Goal: Navigation & Orientation: Find specific page/section

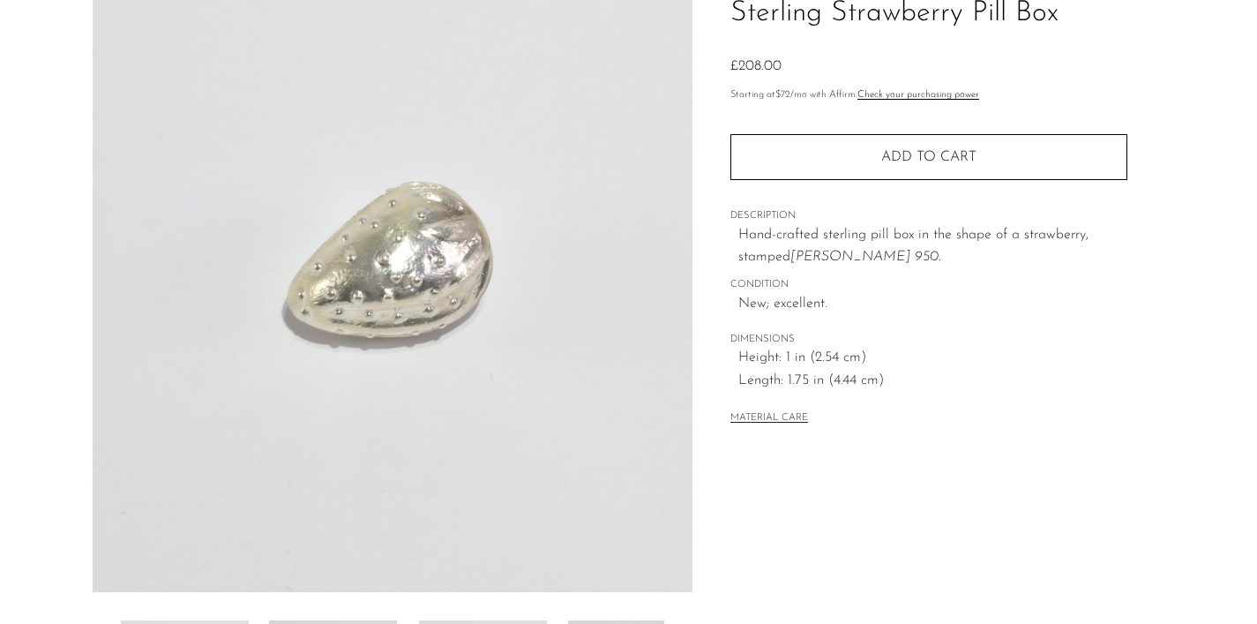
scroll to position [525, 0]
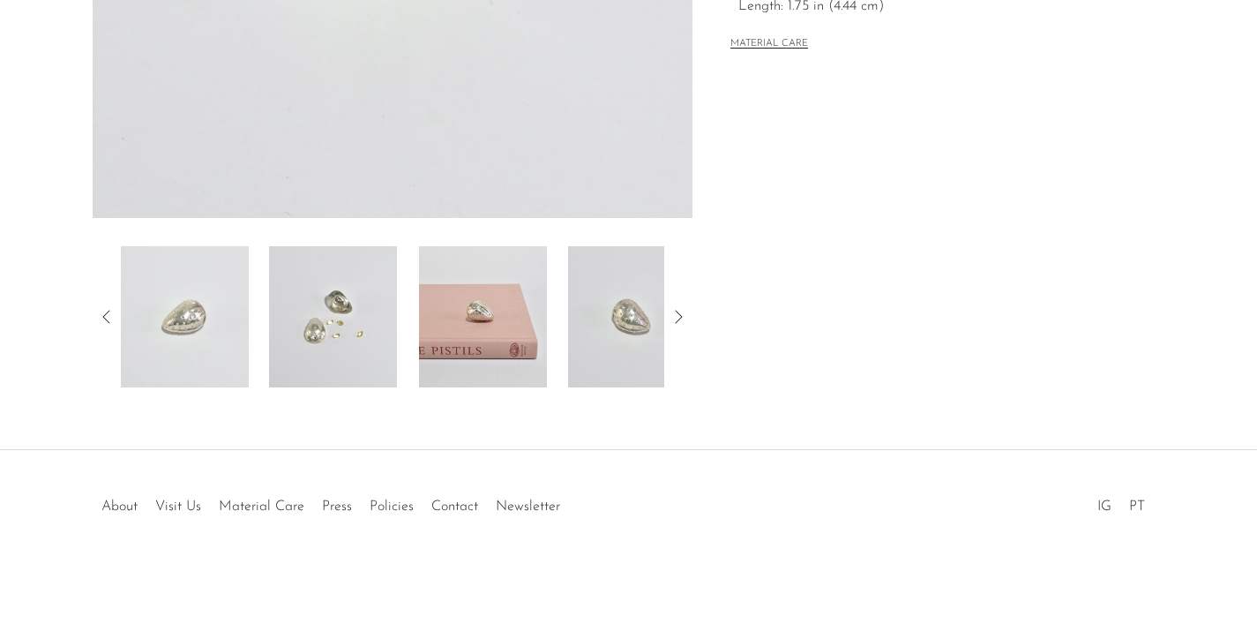
click at [500, 299] on img at bounding box center [483, 316] width 128 height 141
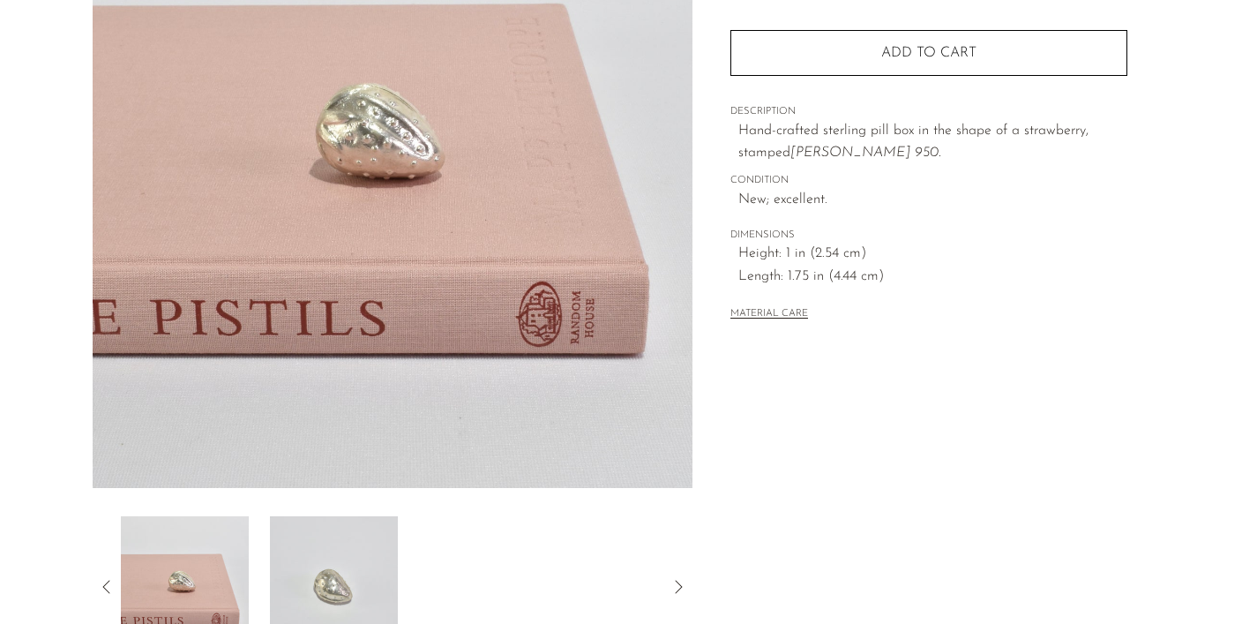
scroll to position [0, 0]
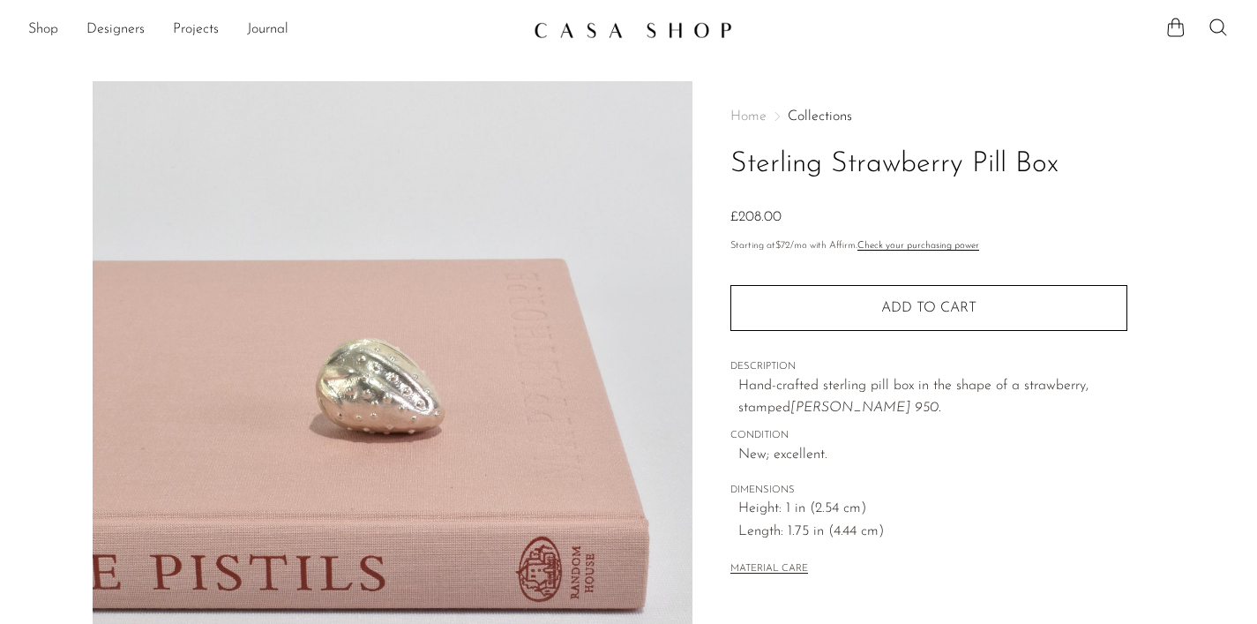
click at [574, 17] on link at bounding box center [629, 30] width 191 height 32
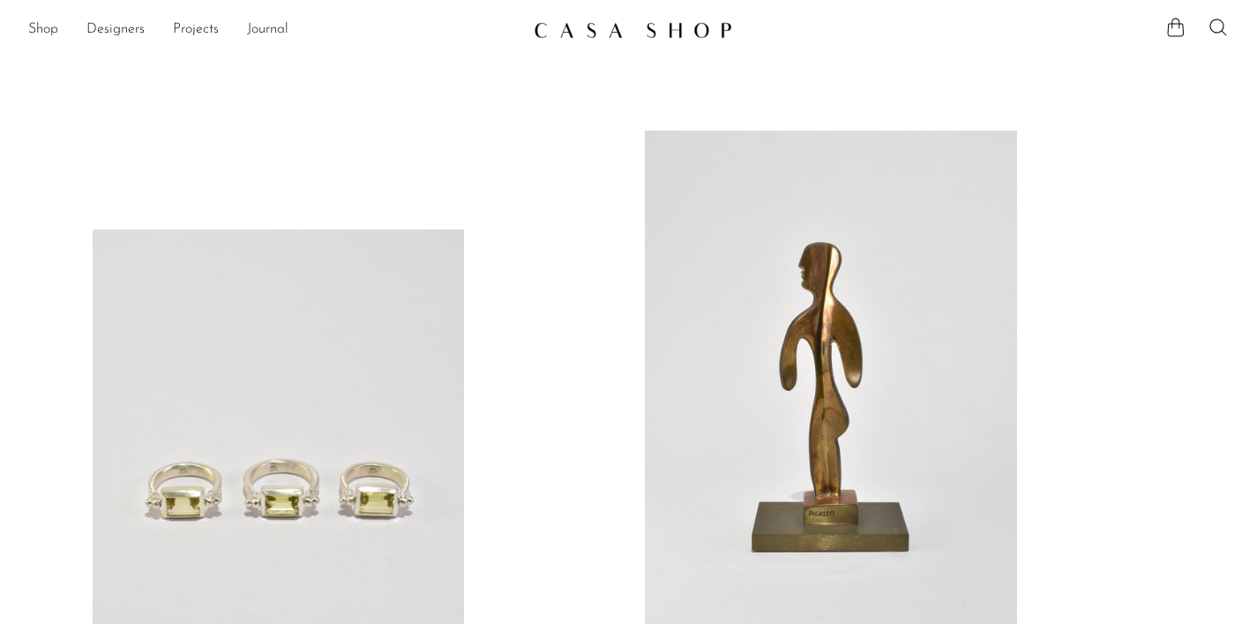
scroll to position [1092, 0]
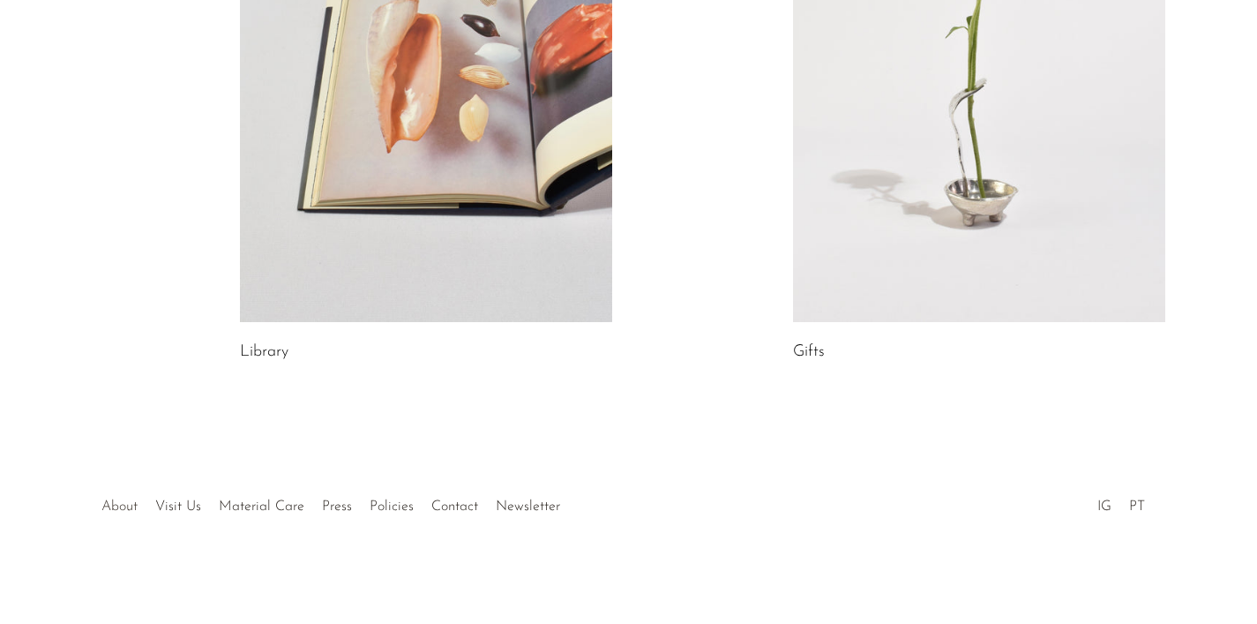
click at [119, 500] on link "About" at bounding box center [119, 506] width 36 height 14
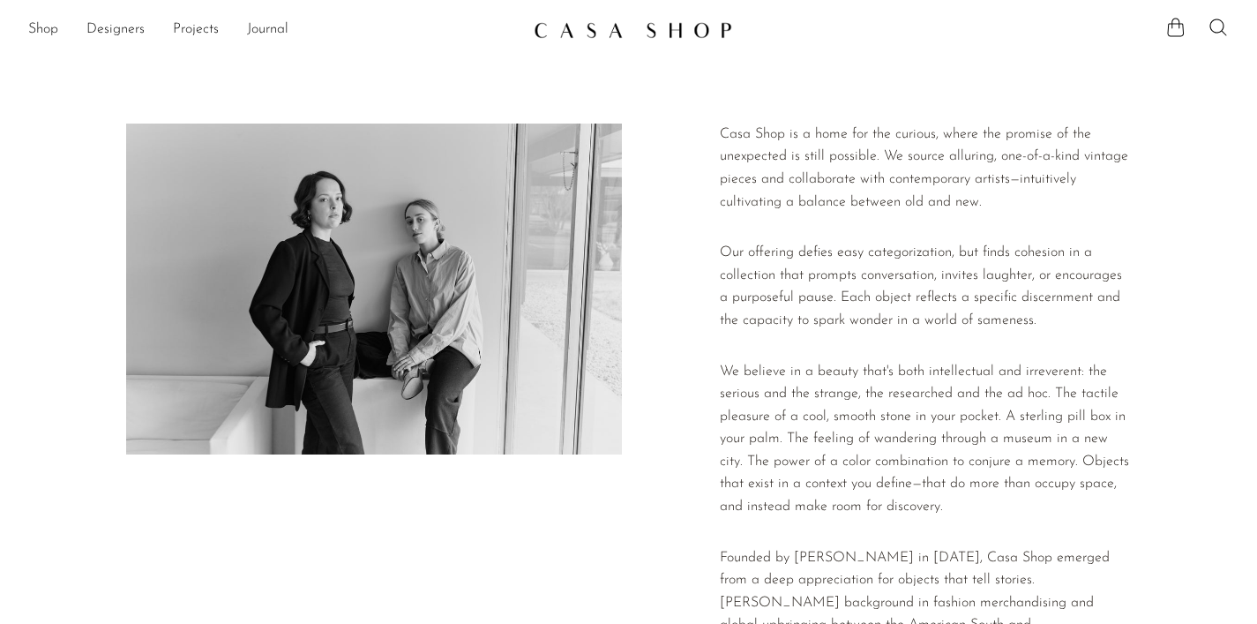
scroll to position [466, 0]
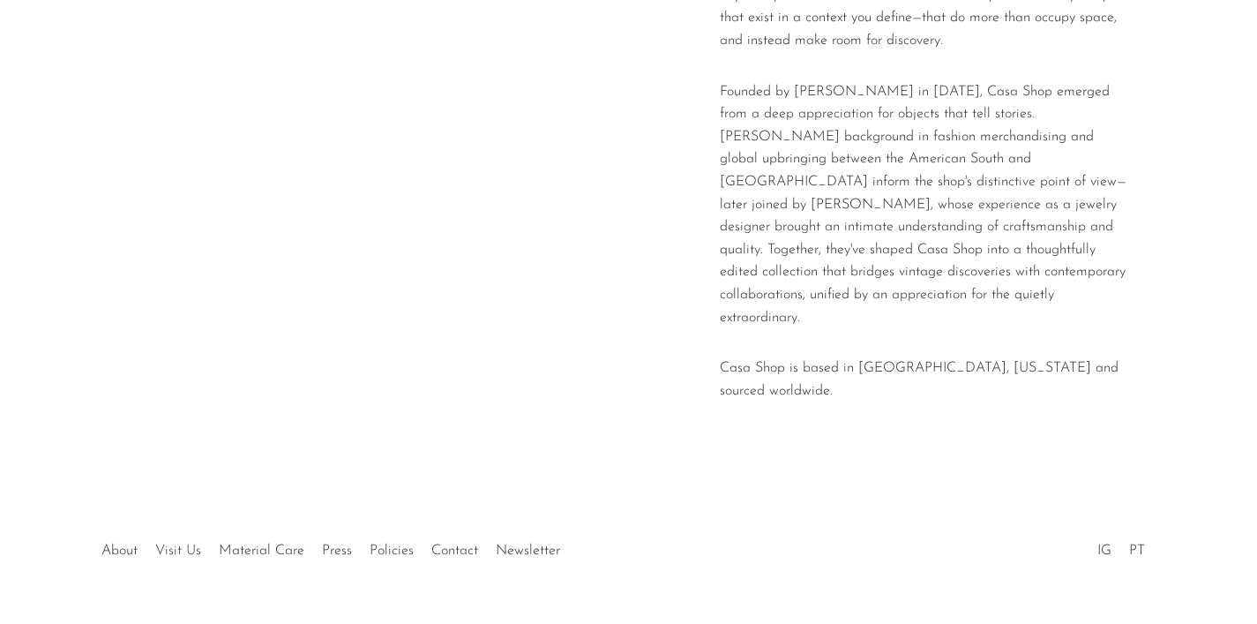
click at [176, 544] on link "Visit Us" at bounding box center [178, 551] width 46 height 14
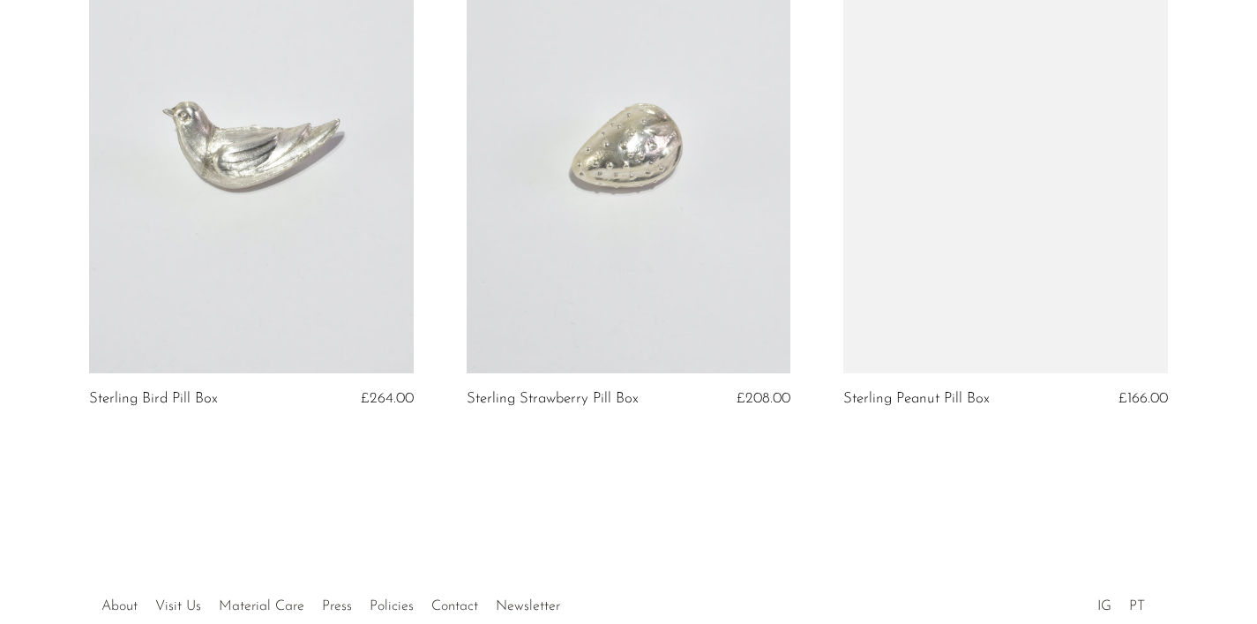
scroll to position [1899, 0]
